Goal: Task Accomplishment & Management: Manage account settings

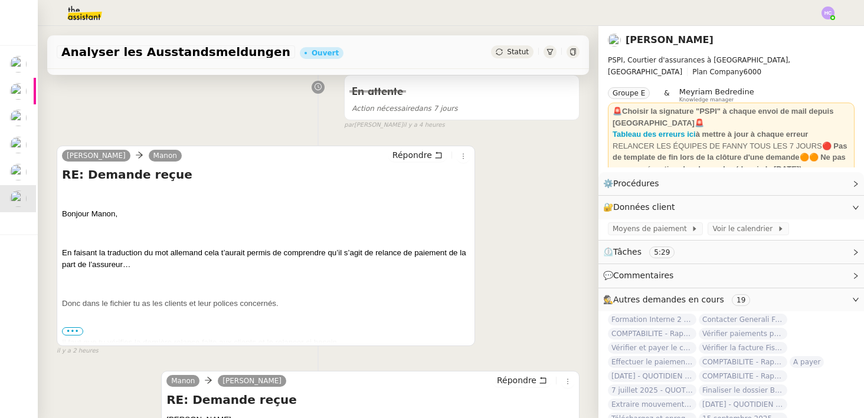
scroll to position [107, 0]
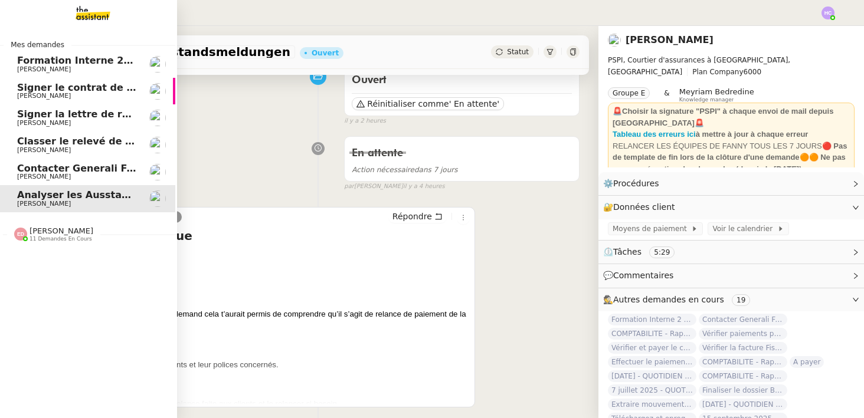
click at [68, 165] on span "Contacter Generali France pour demande AU094424" at bounding box center [155, 168] width 277 height 11
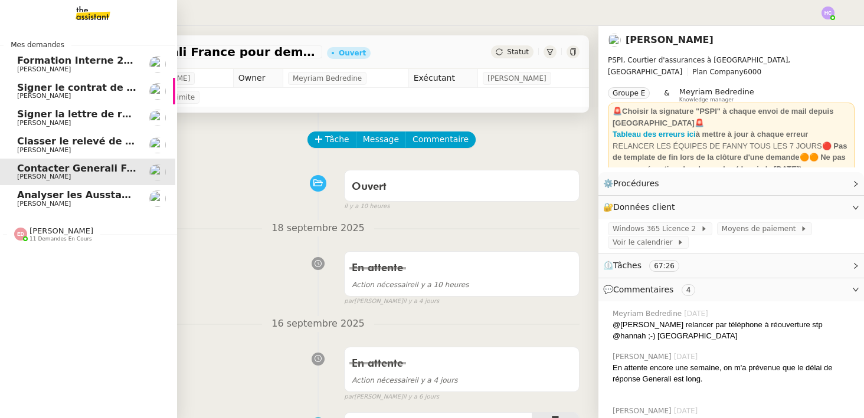
click at [91, 90] on span "Signer le contrat de la mutuelle" at bounding box center [101, 87] width 169 height 11
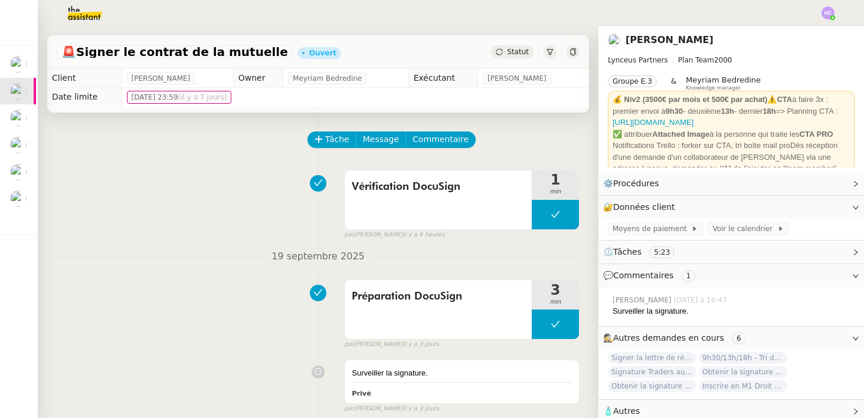
click at [555, 218] on icon at bounding box center [554, 214] width 9 height 9
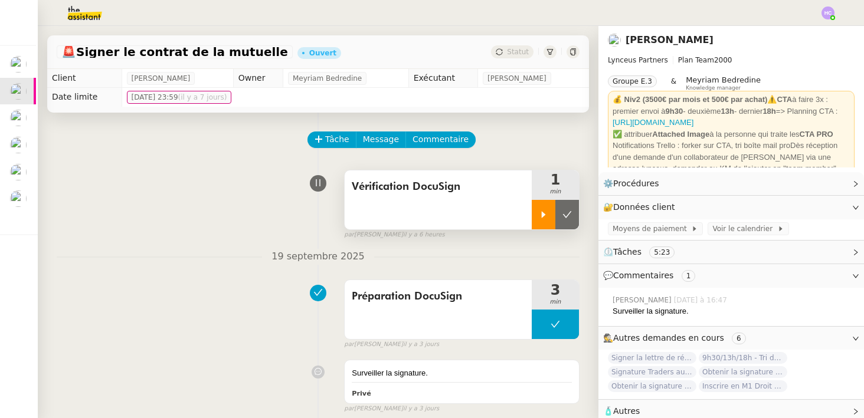
click at [545, 216] on icon at bounding box center [543, 214] width 9 height 9
click at [558, 234] on div "par [PERSON_NAME] il y a 6 heures" at bounding box center [461, 235] width 235 height 10
click at [550, 208] on div at bounding box center [555, 215] width 47 height 30
click at [565, 210] on icon at bounding box center [566, 214] width 9 height 9
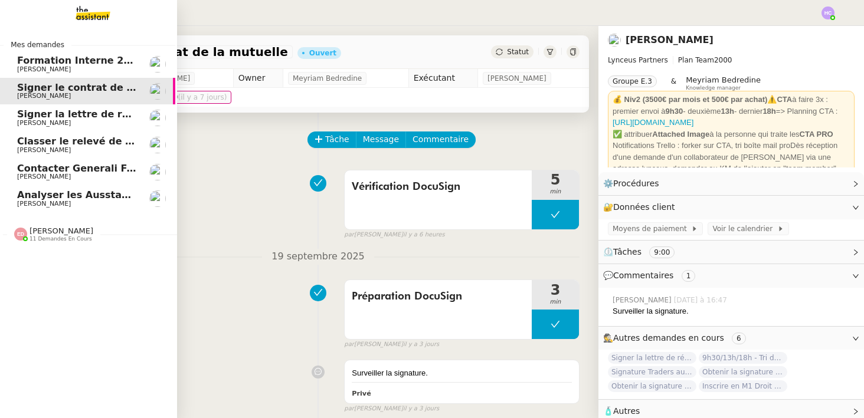
click at [83, 114] on span "Signer la lettre de rémunération" at bounding box center [103, 114] width 173 height 11
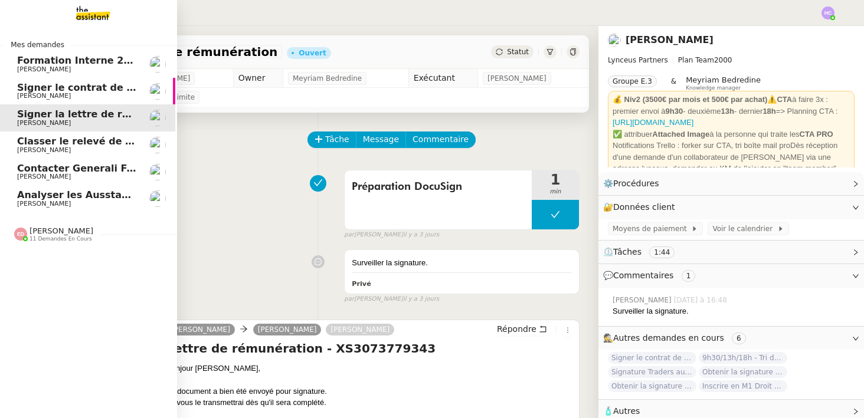
click at [81, 140] on span "Classer le relevé de commissions" at bounding box center [105, 141] width 176 height 11
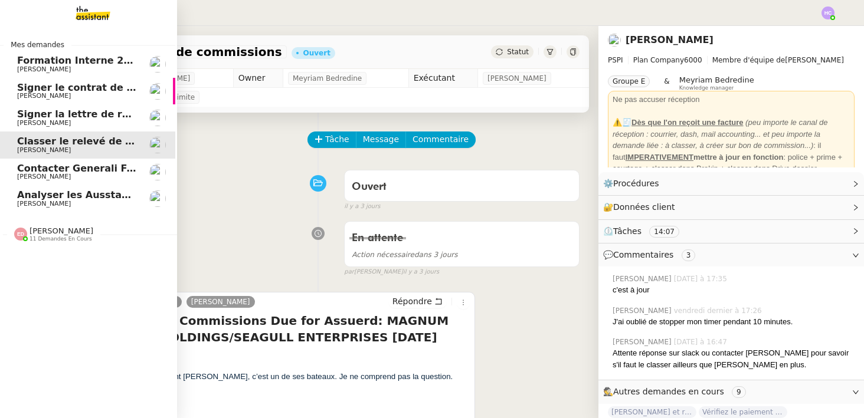
click at [81, 166] on span "Contacter Generali France pour demande AU094424" at bounding box center [155, 168] width 277 height 11
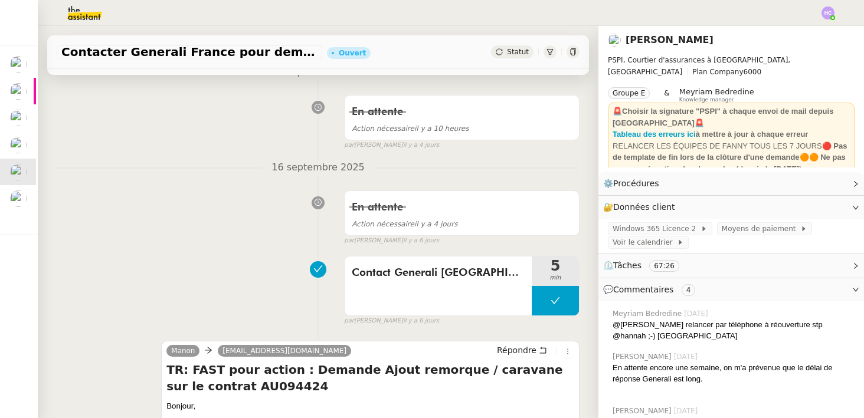
scroll to position [168, 0]
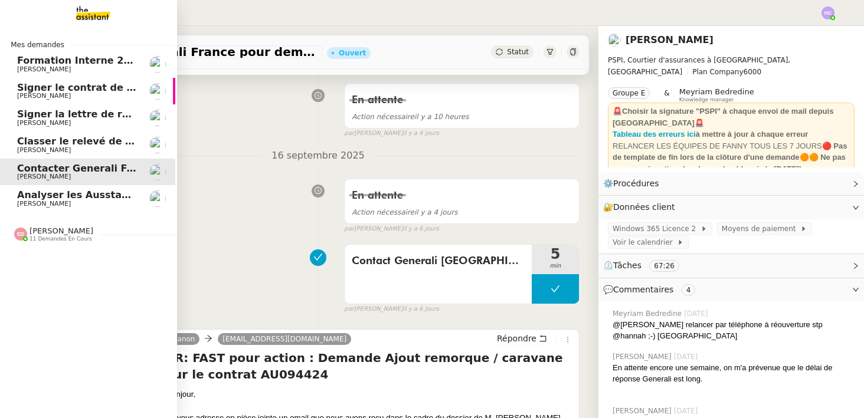
click at [57, 146] on span "[PERSON_NAME]" at bounding box center [44, 150] width 54 height 8
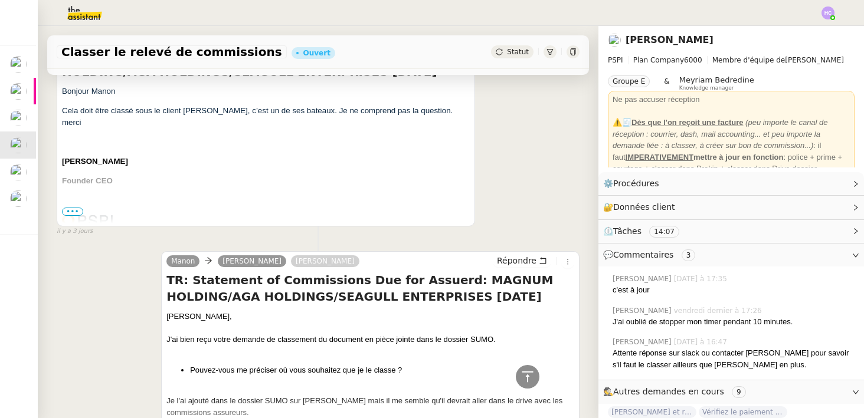
scroll to position [293, 0]
